Goal: Task Accomplishment & Management: Manage account settings

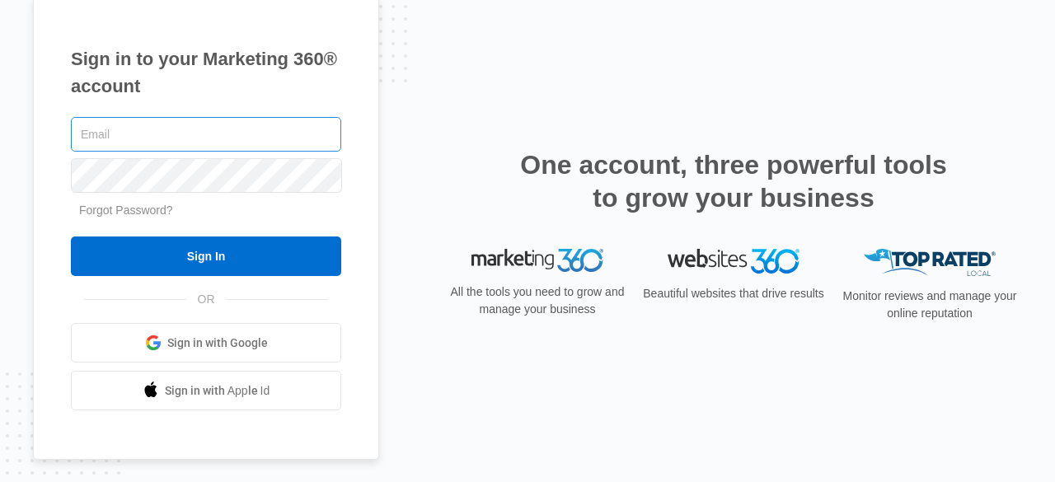
click at [190, 126] on input "text" at bounding box center [206, 134] width 270 height 35
type input "p"
type input "[PERSON_NAME][EMAIL_ADDRESS][DOMAIN_NAME]"
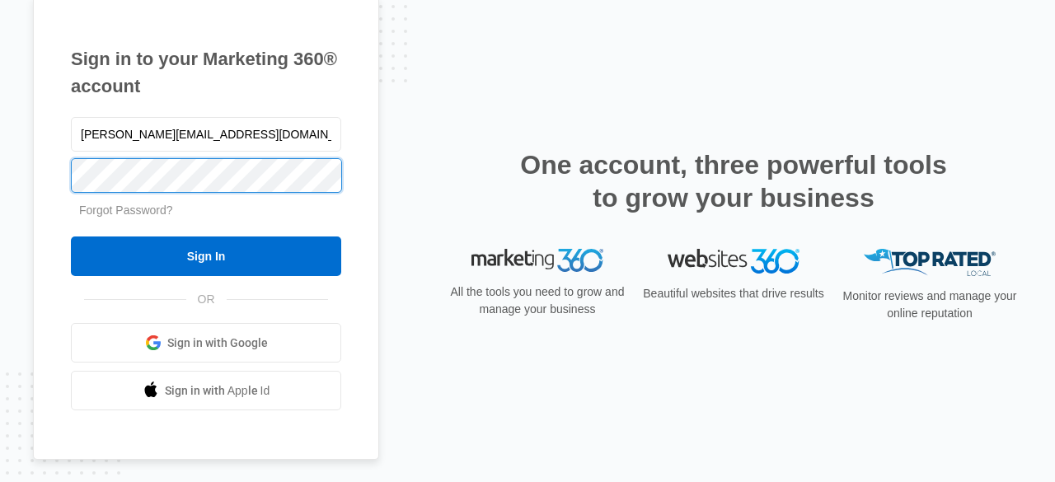
click at [71, 236] on input "Sign In" at bounding box center [206, 256] width 270 height 40
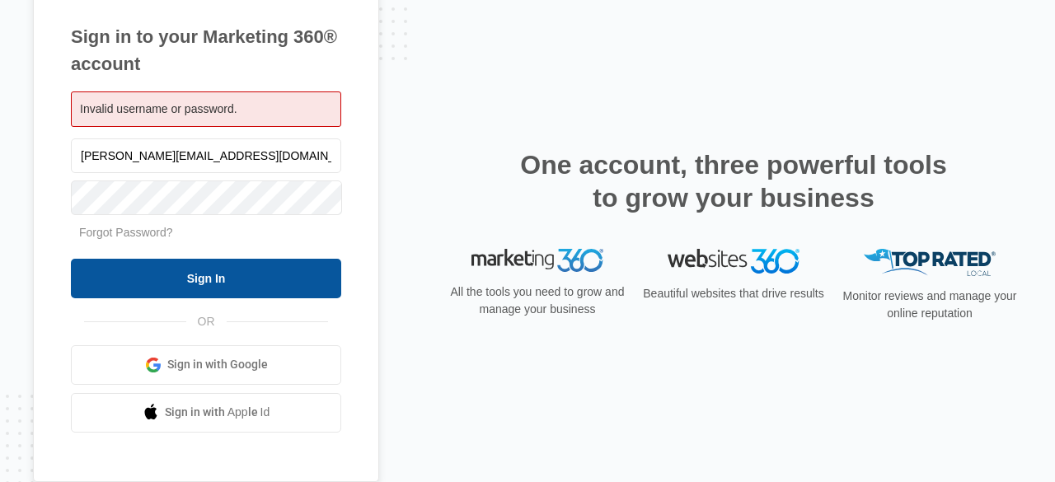
click at [98, 288] on input "Sign In" at bounding box center [206, 279] width 270 height 40
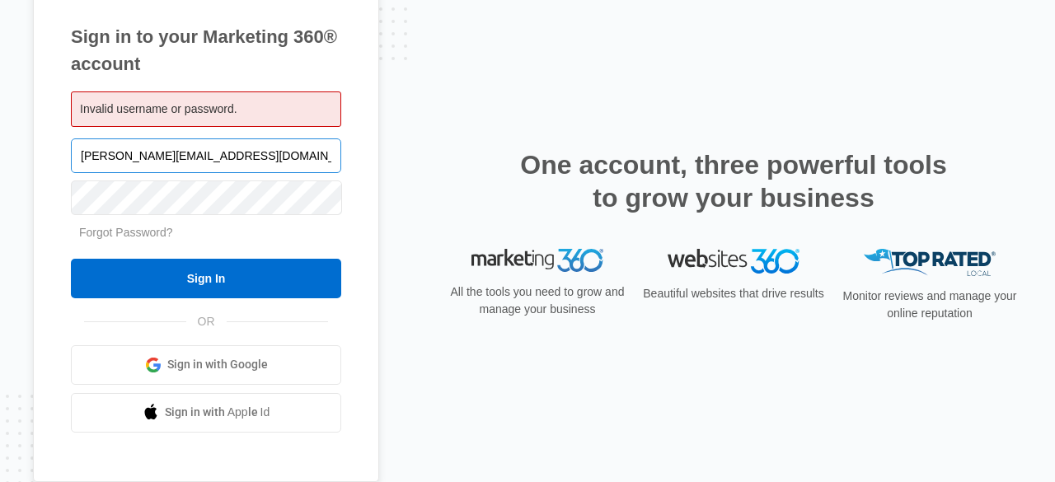
click at [242, 157] on input "[PERSON_NAME][EMAIL_ADDRESS][DOMAIN_NAME]" at bounding box center [206, 155] width 270 height 35
click at [243, 157] on input "[PERSON_NAME][EMAIL_ADDRESS][DOMAIN_NAME]" at bounding box center [206, 155] width 270 height 35
click at [191, 111] on span "Invalid username or password." at bounding box center [158, 108] width 157 height 13
click at [193, 113] on span "Invalid username or password." at bounding box center [158, 108] width 157 height 13
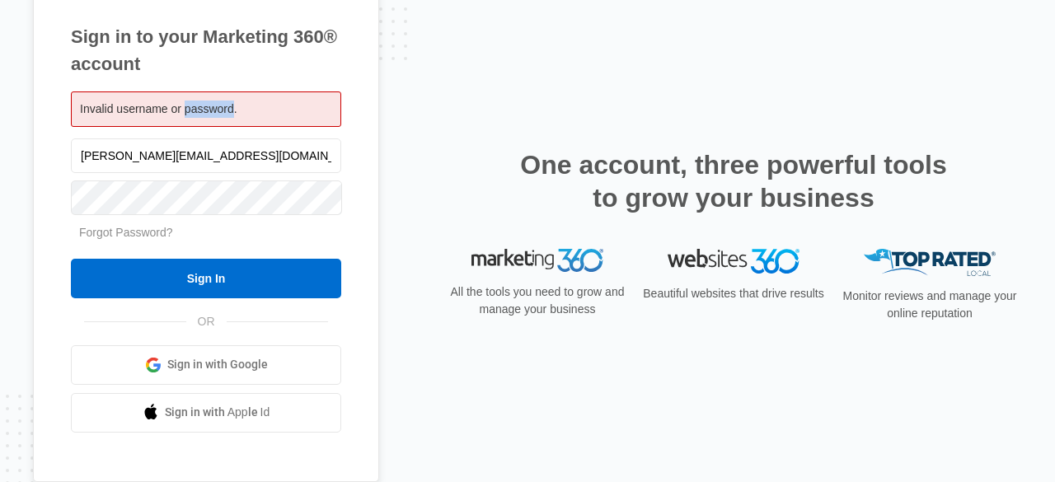
click at [193, 113] on span "Invalid username or password." at bounding box center [158, 108] width 157 height 13
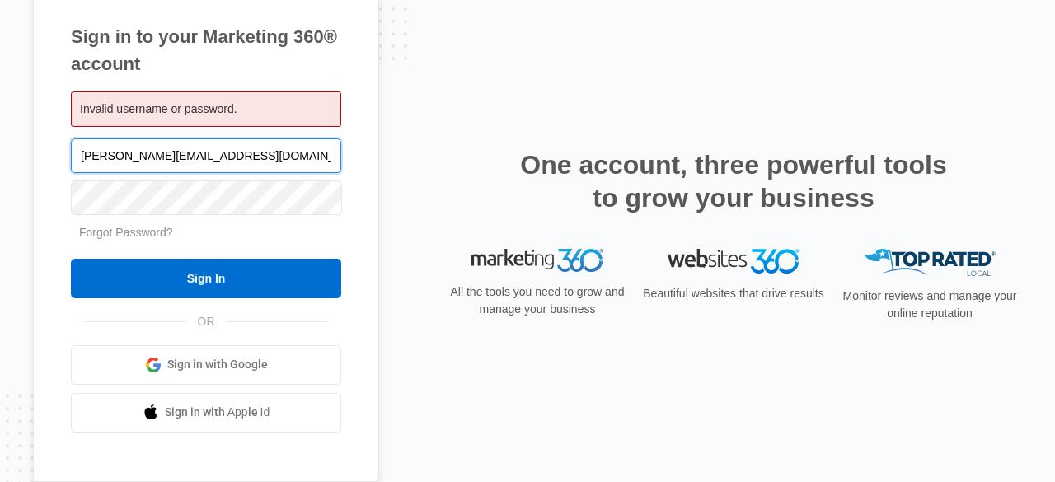
click at [234, 155] on input "[PERSON_NAME][EMAIL_ADDRESS][DOMAIN_NAME]" at bounding box center [206, 155] width 270 height 35
click at [247, 154] on input "[PERSON_NAME][EMAIL_ADDRESS][DOMAIN_NAME]" at bounding box center [206, 155] width 270 height 35
